Goal: Transaction & Acquisition: Purchase product/service

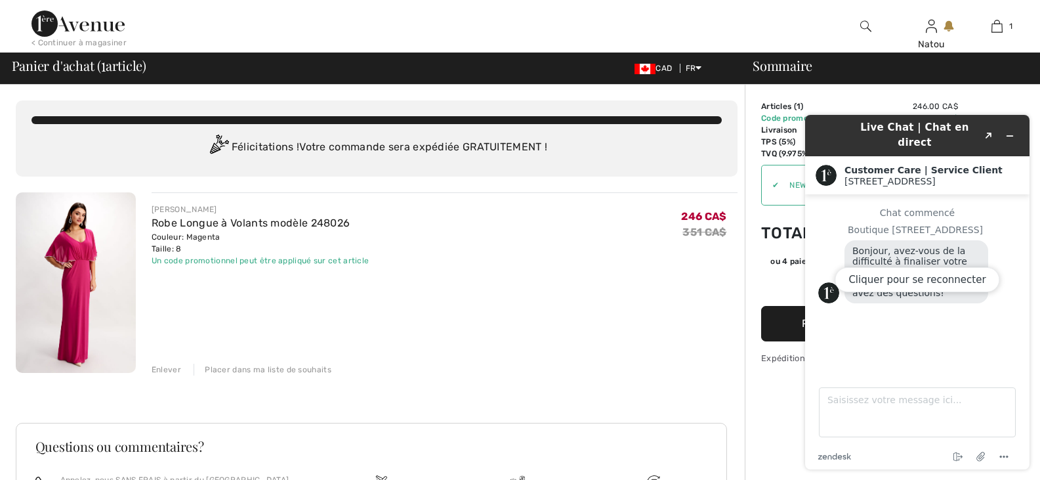
click at [1011, 128] on div "Cliquer pour se reconnecter" at bounding box center [917, 292] width 224 height 354
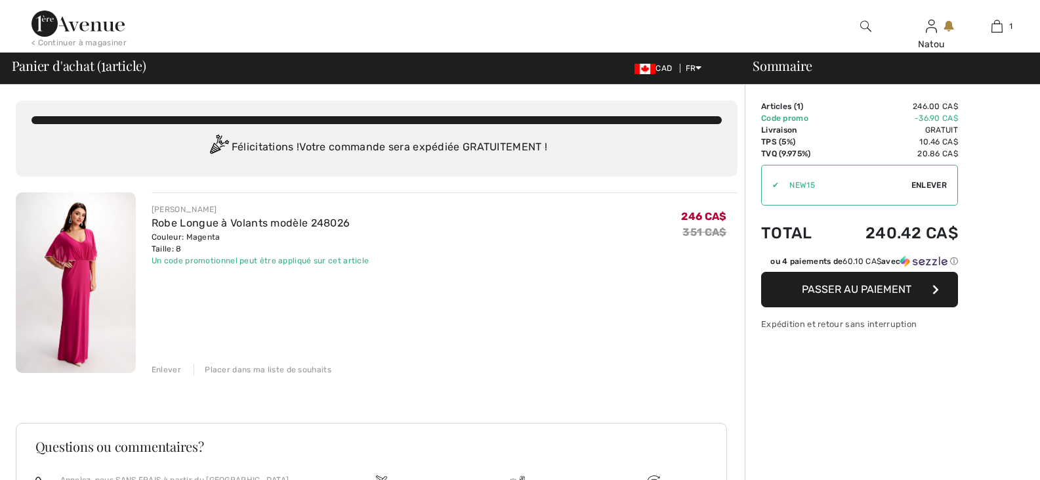
checkbox input "true"
